Goal: Share content: Distribute website content to other platforms or users

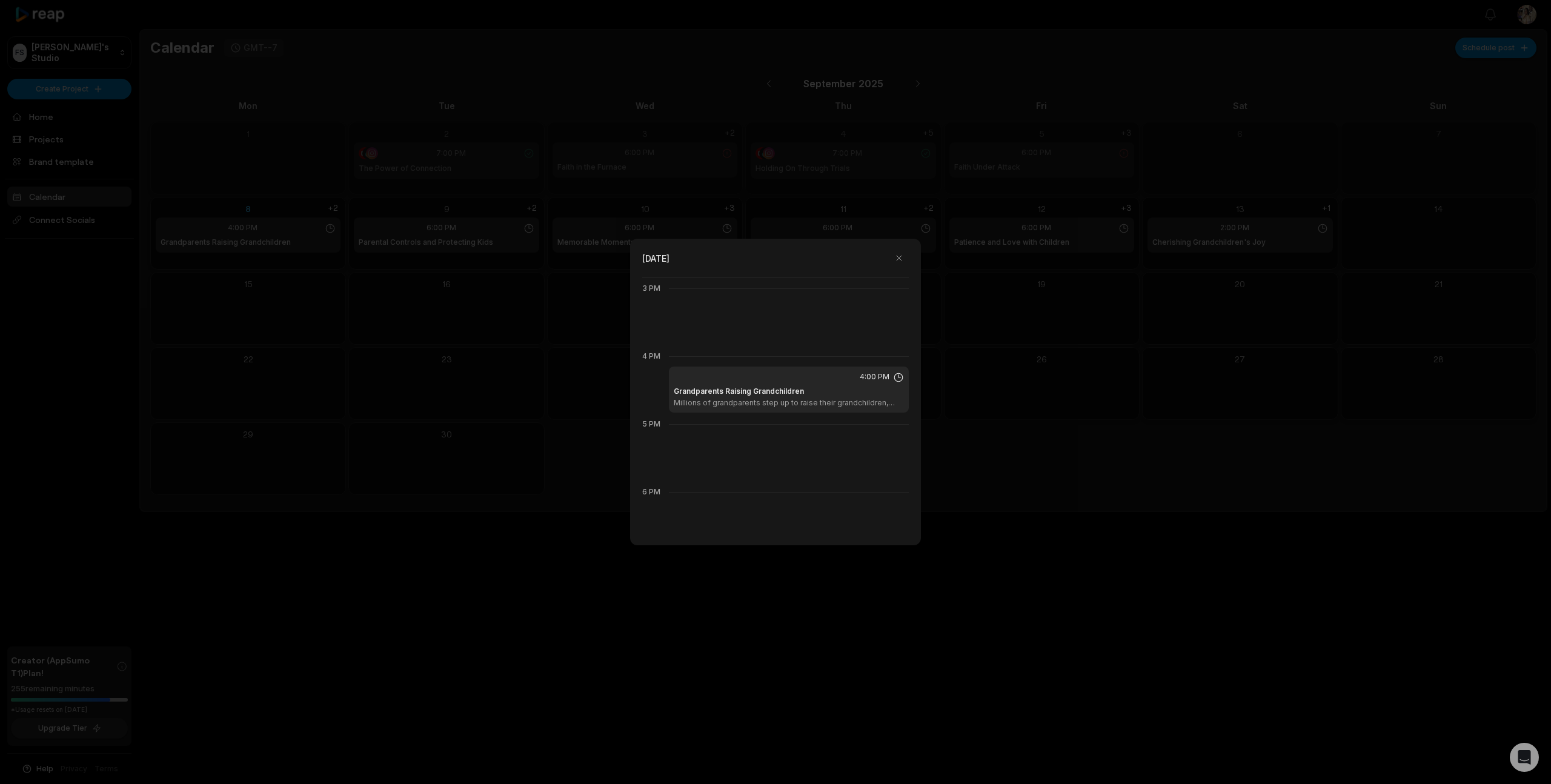
scroll to position [1020, 0]
click at [374, 590] on div at bounding box center [775, 392] width 1551 height 784
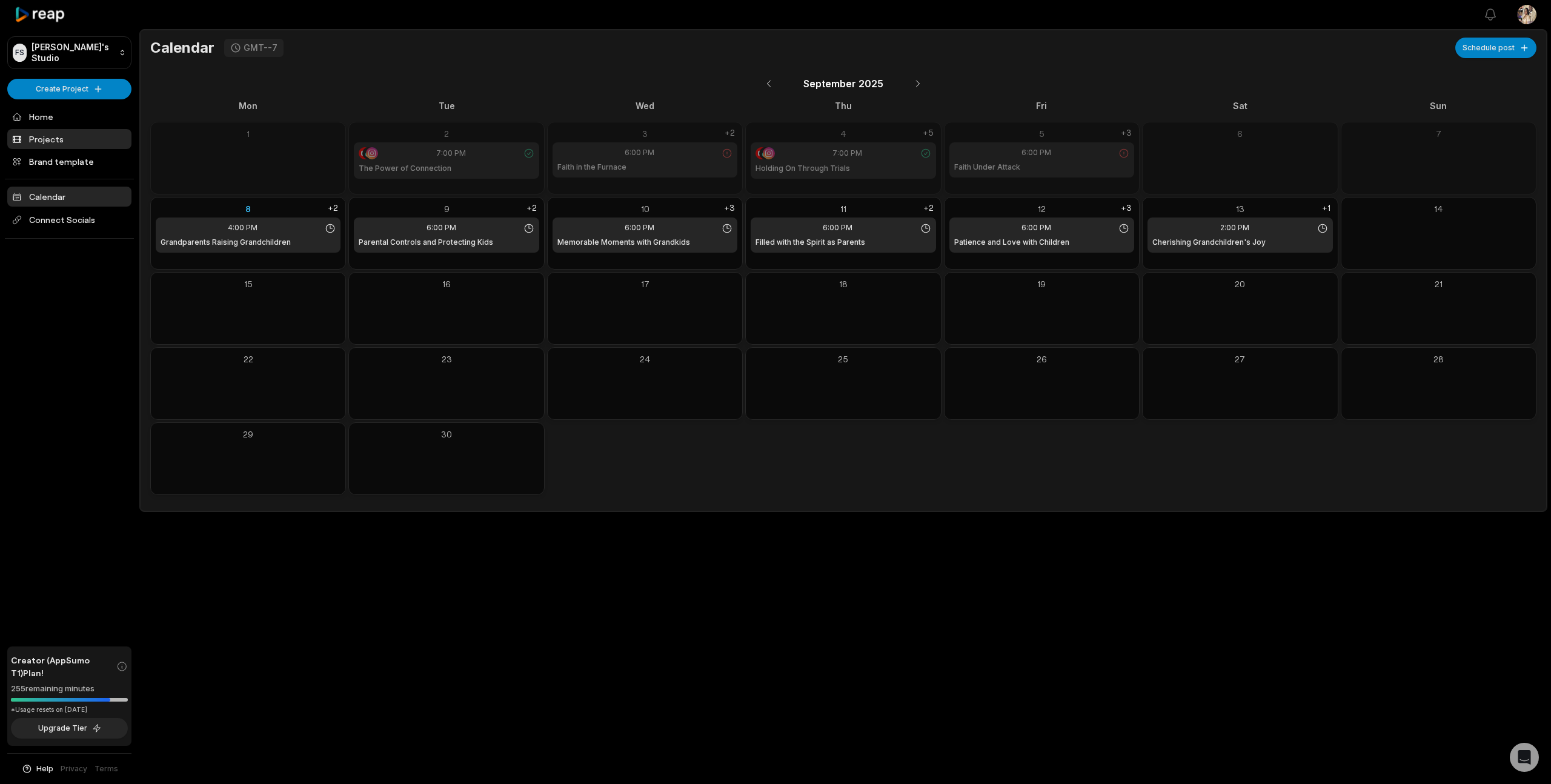
click at [36, 134] on link "Projects" at bounding box center [69, 139] width 124 height 20
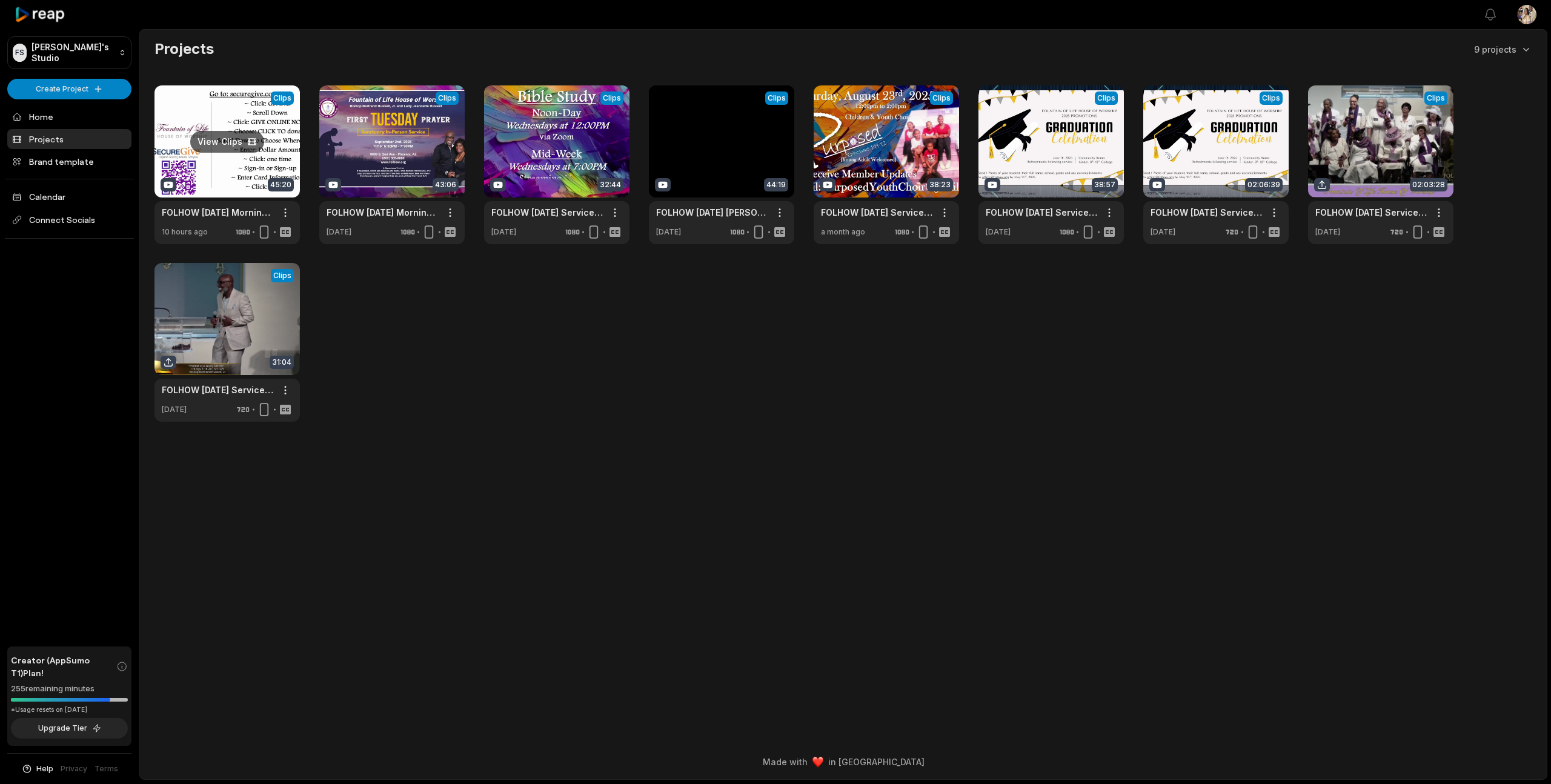
click at [281, 141] on link at bounding box center [227, 164] width 146 height 159
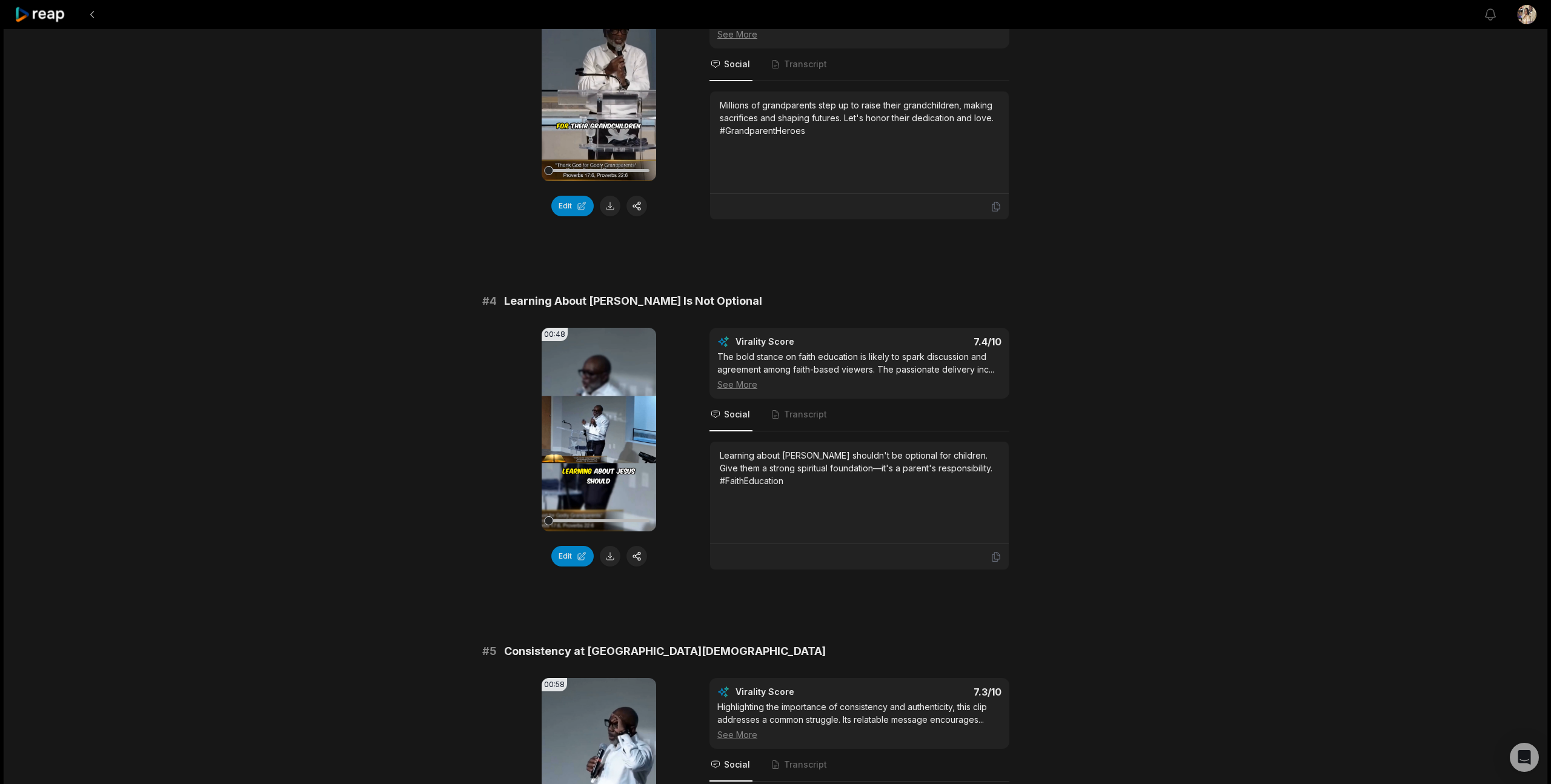
scroll to position [934, 0]
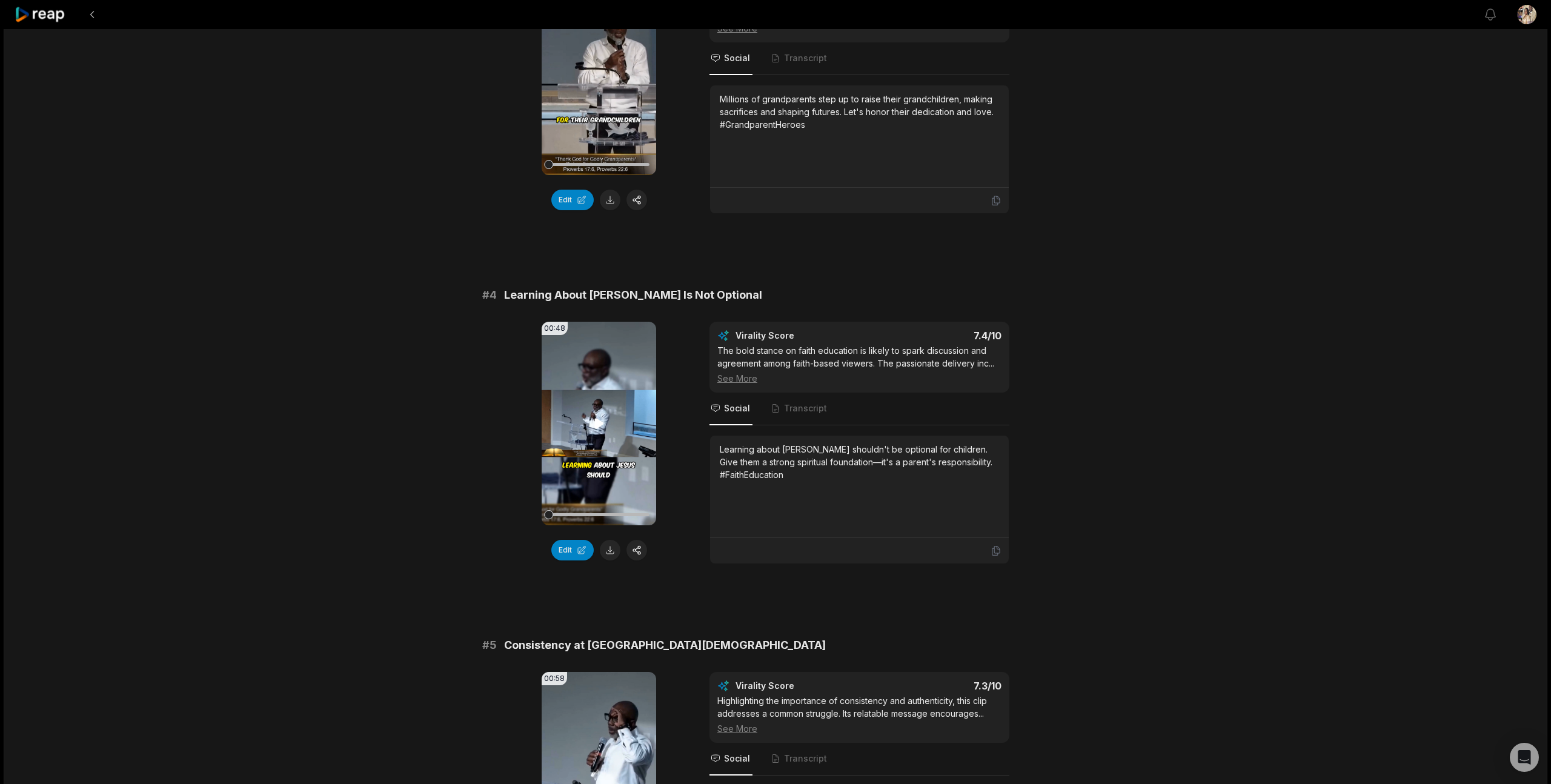
click at [623, 352] on video "Your browser does not support mp4 format." at bounding box center [598, 423] width 114 height 204
click at [589, 404] on video "Your browser does not support mp4 format." at bounding box center [598, 423] width 114 height 204
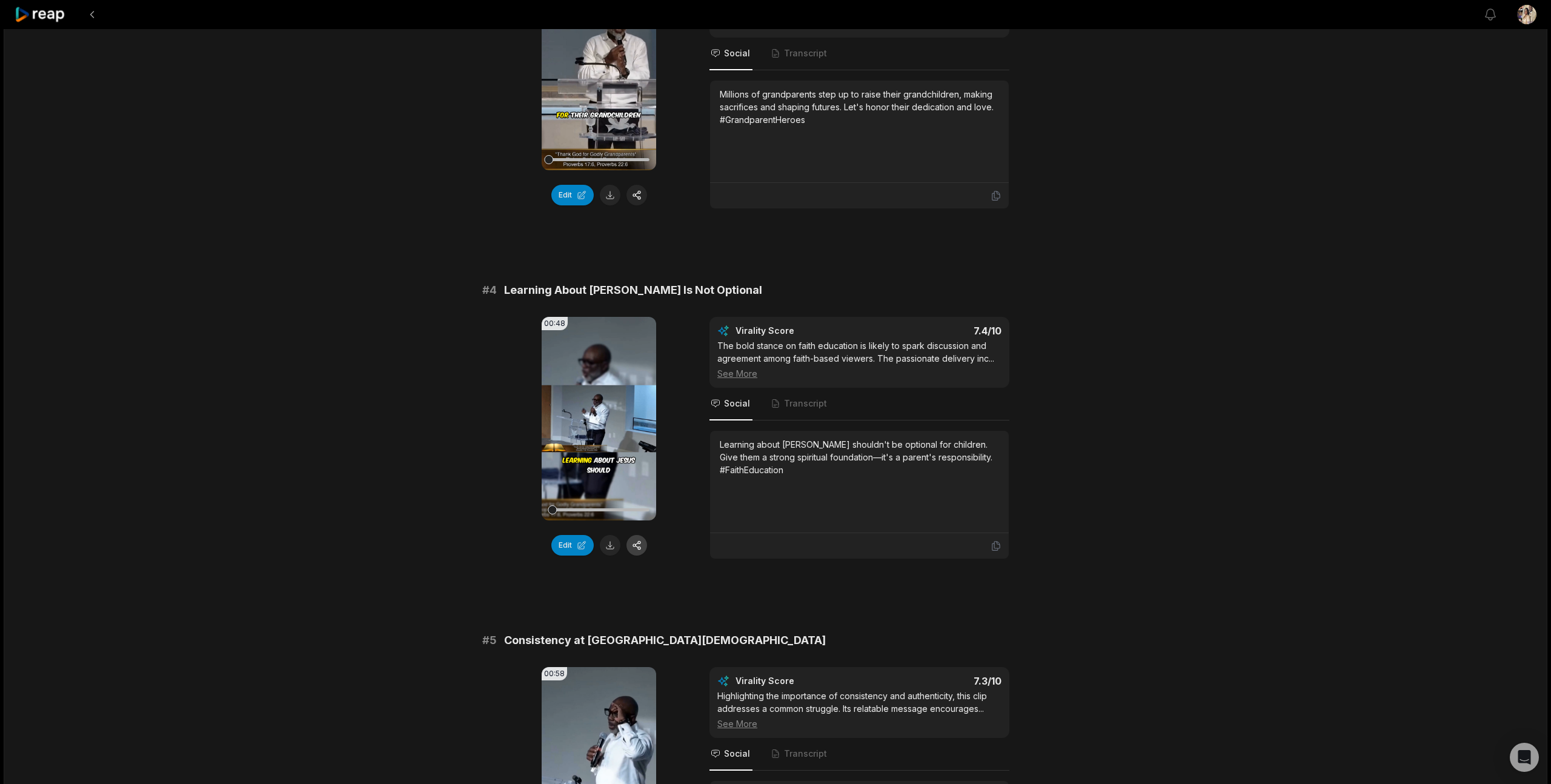
click at [634, 549] on button "button" at bounding box center [636, 544] width 20 height 20
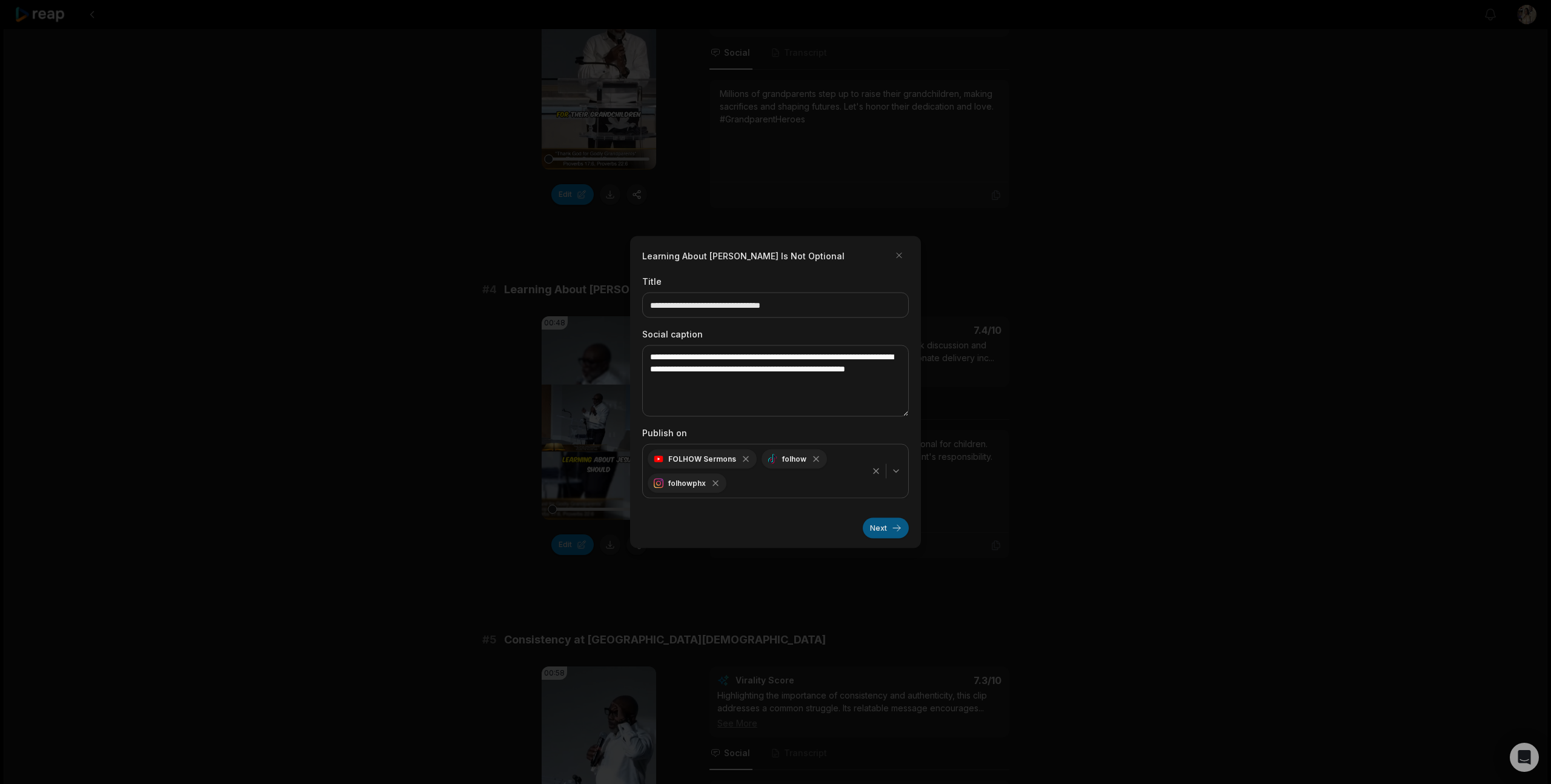
click at [894, 530] on button "Next" at bounding box center [885, 527] width 46 height 20
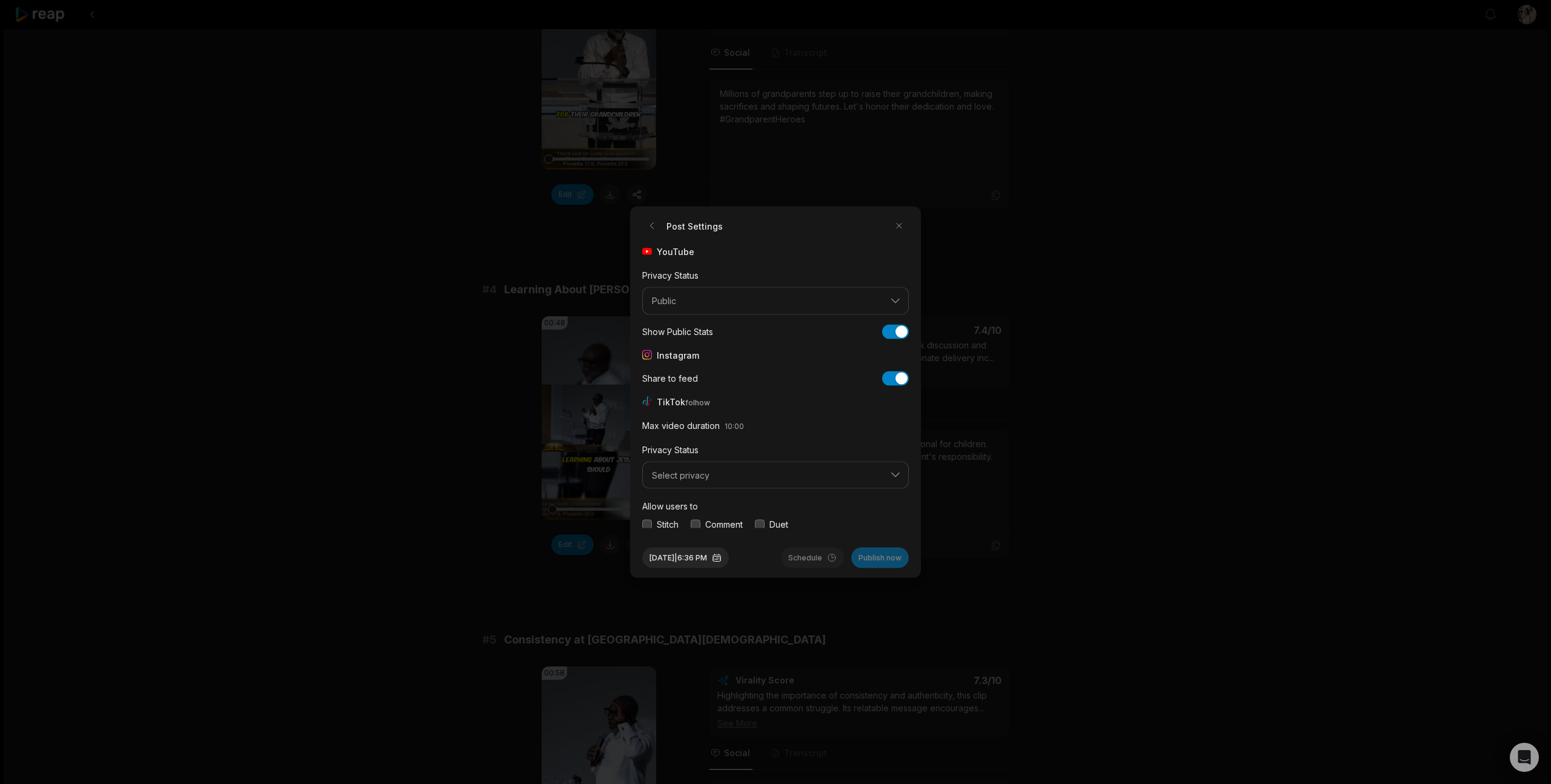
click at [641, 524] on div "Post Settings YouTube Privacy Status Public Show Public Stats Show Public Stats…" at bounding box center [776, 392] width 291 height 371
click at [648, 525] on button "button" at bounding box center [647, 524] width 10 height 10
click at [696, 519] on button "button" at bounding box center [696, 517] width 10 height 10
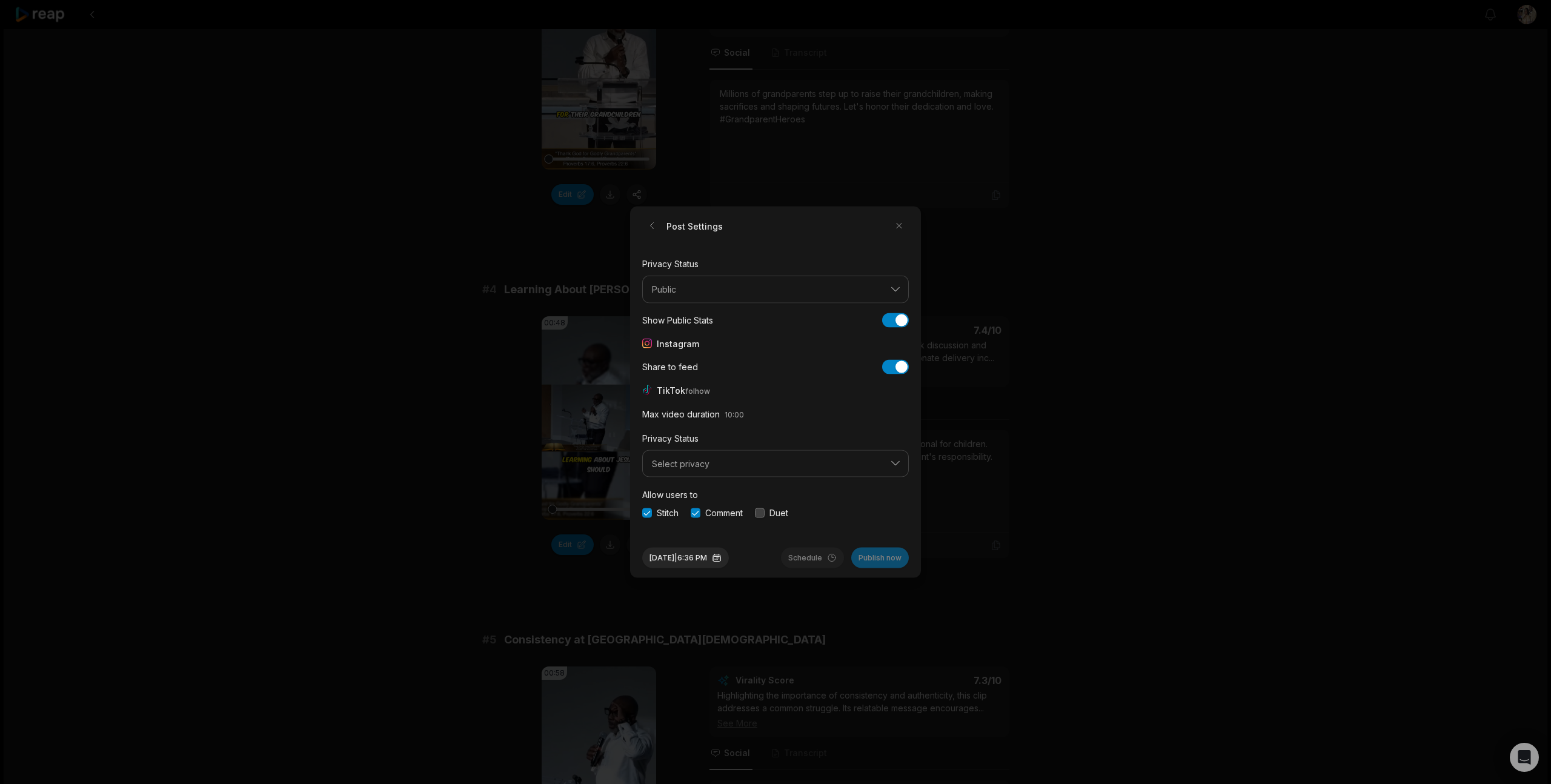
click at [760, 514] on button "button" at bounding box center [760, 513] width 10 height 10
click at [726, 468] on span "Select privacy" at bounding box center [767, 464] width 231 height 11
click at [707, 490] on p "Public To Everyone" at bounding box center [775, 491] width 251 height 13
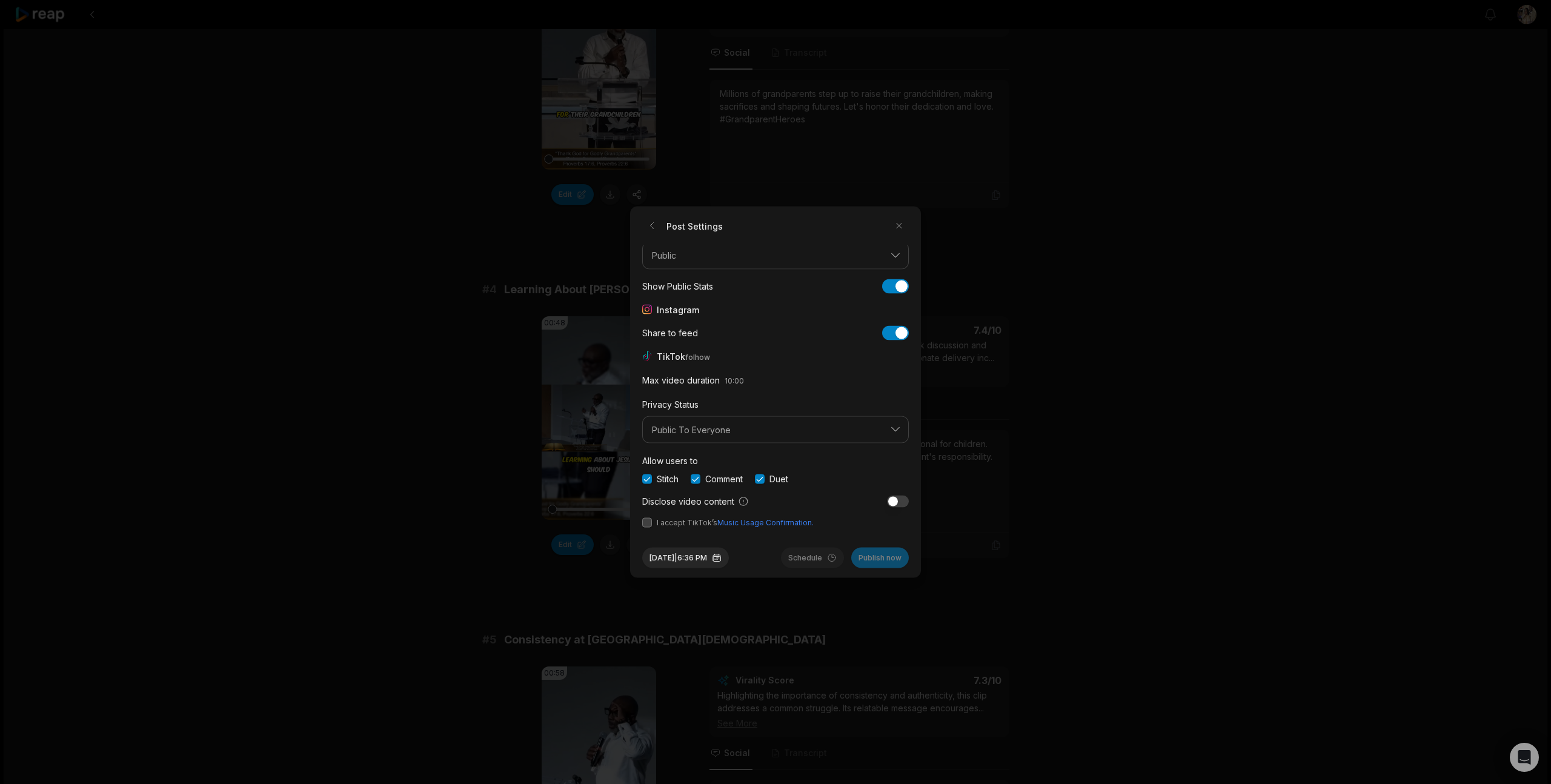
click at [648, 523] on button "button" at bounding box center [647, 522] width 10 height 10
click at [702, 561] on button "[DATE] 6:36 PM" at bounding box center [685, 558] width 87 height 20
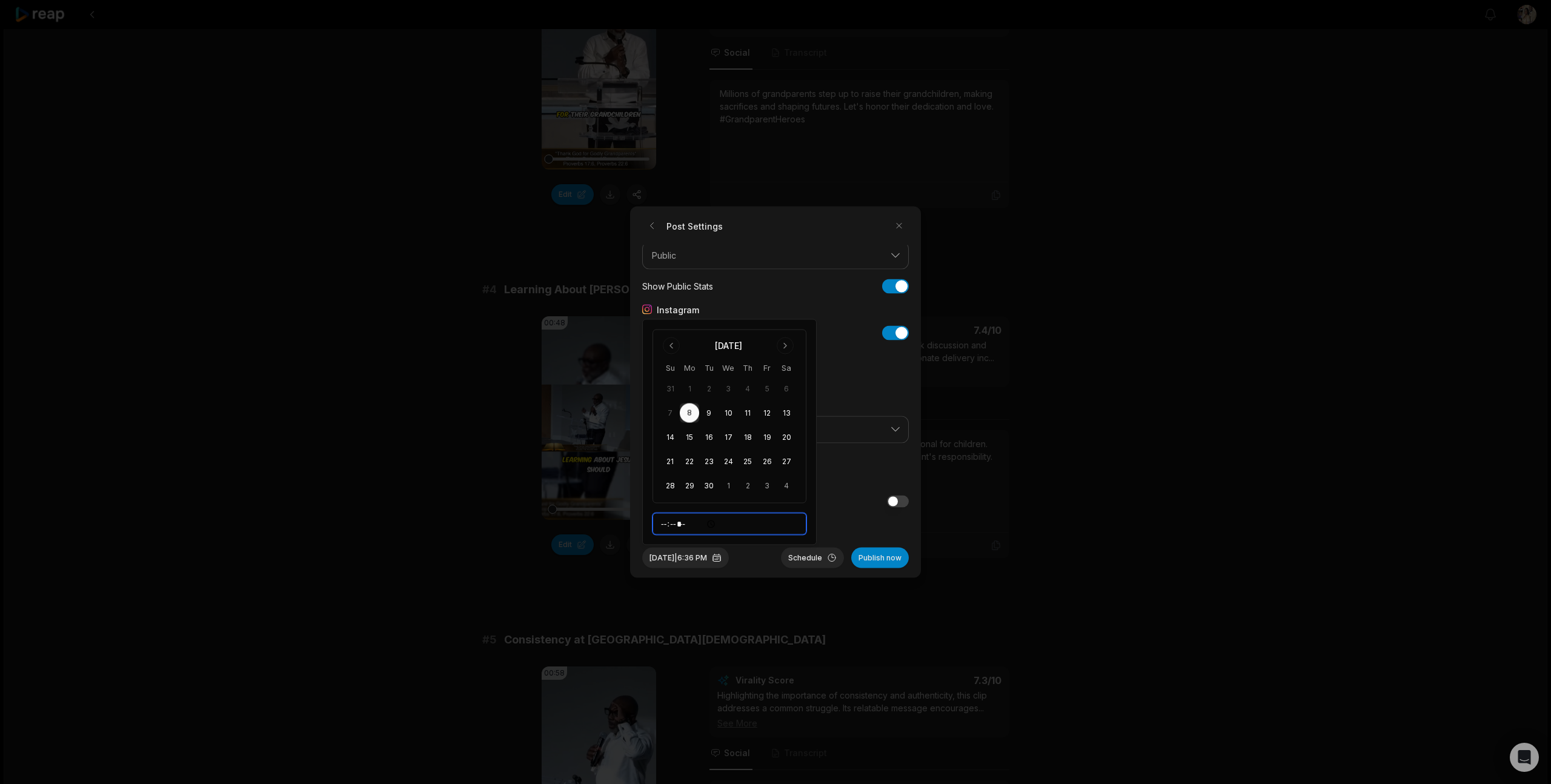
click at [677, 525] on input "*****" at bounding box center [729, 524] width 154 height 22
type input "*****"
click at [810, 558] on button "Schedule" at bounding box center [812, 558] width 63 height 20
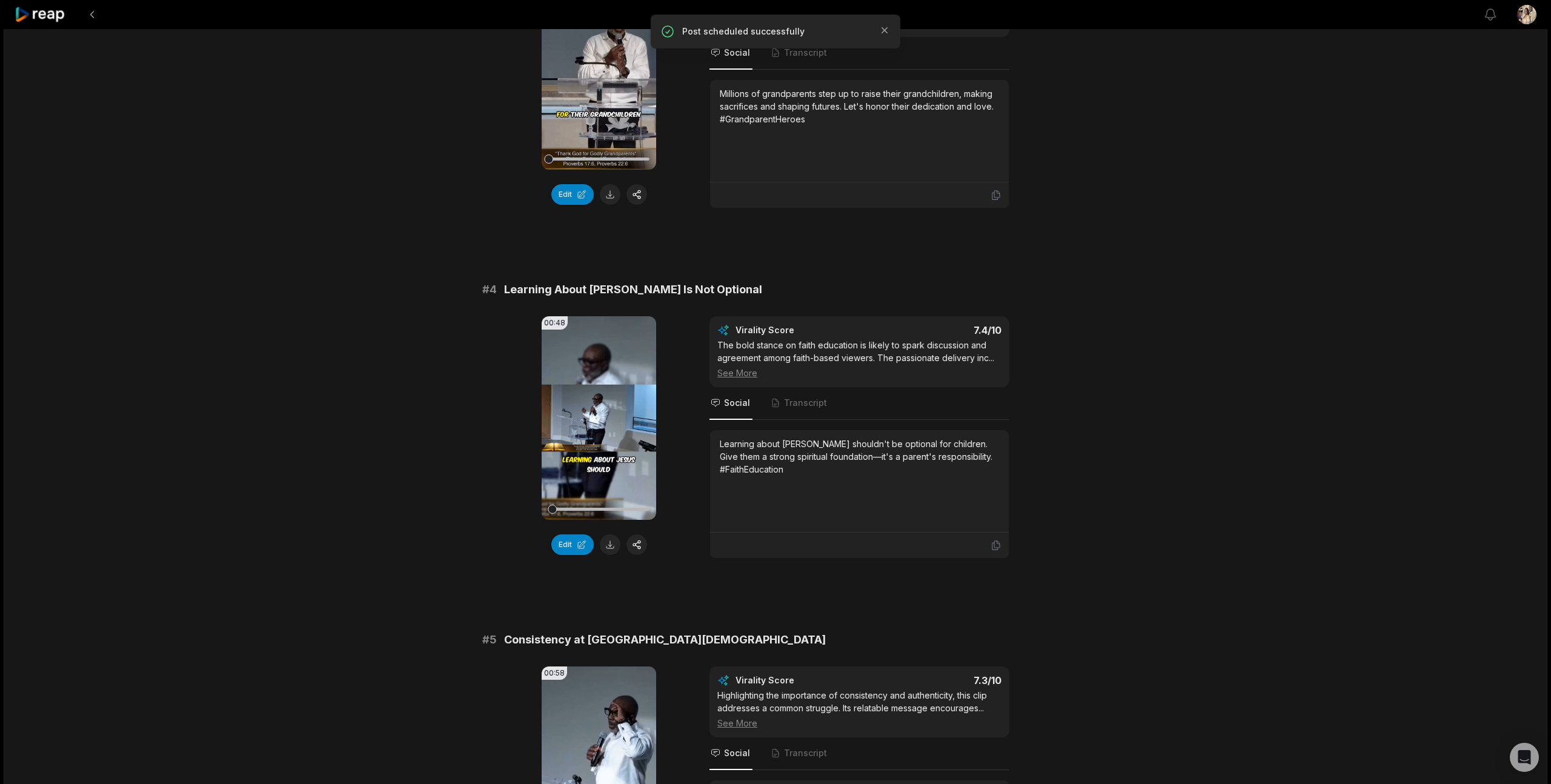
scroll to position [943, 0]
